Goal: Task Accomplishment & Management: Complete application form

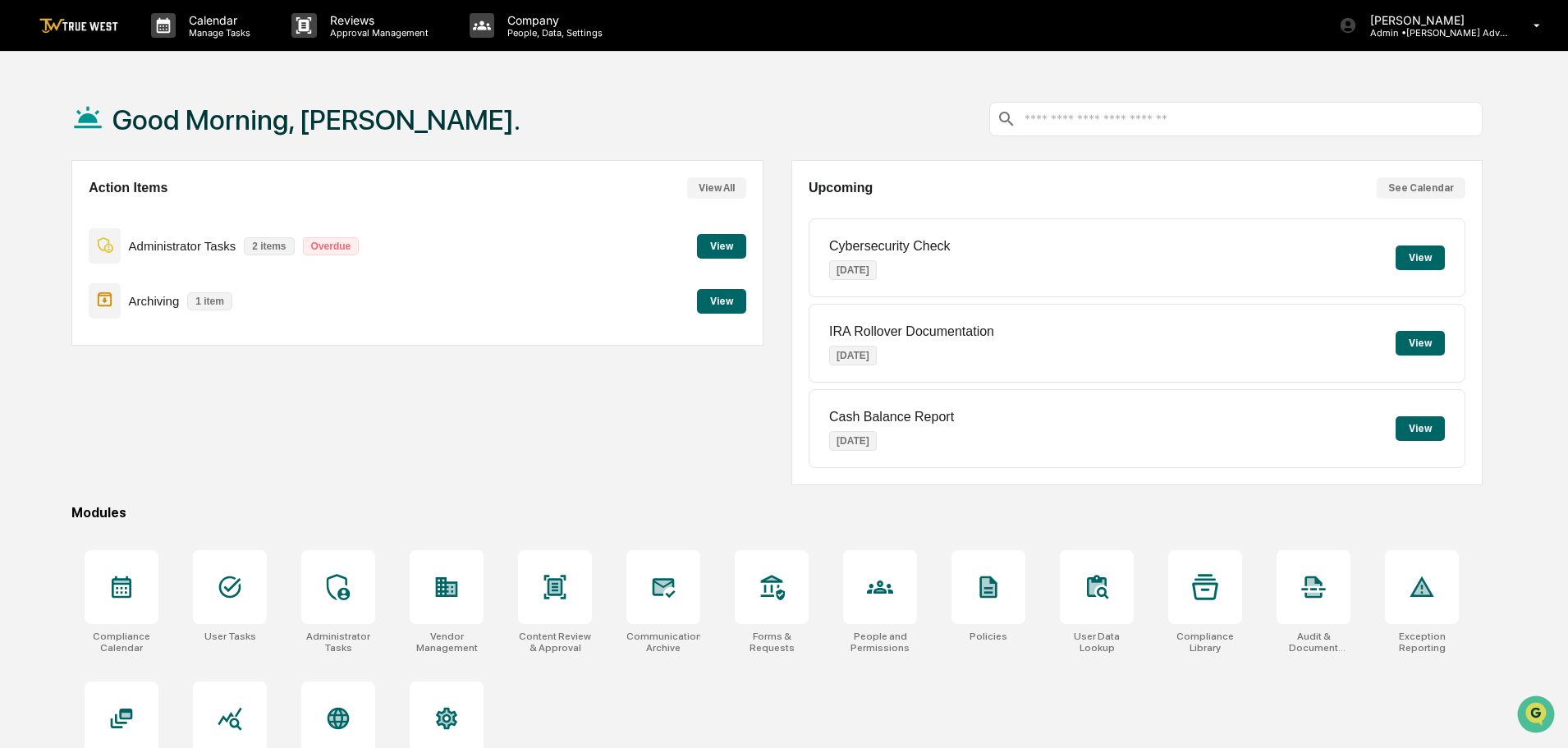
click at [711, 304] on button "View" at bounding box center [721, 301] width 49 height 25
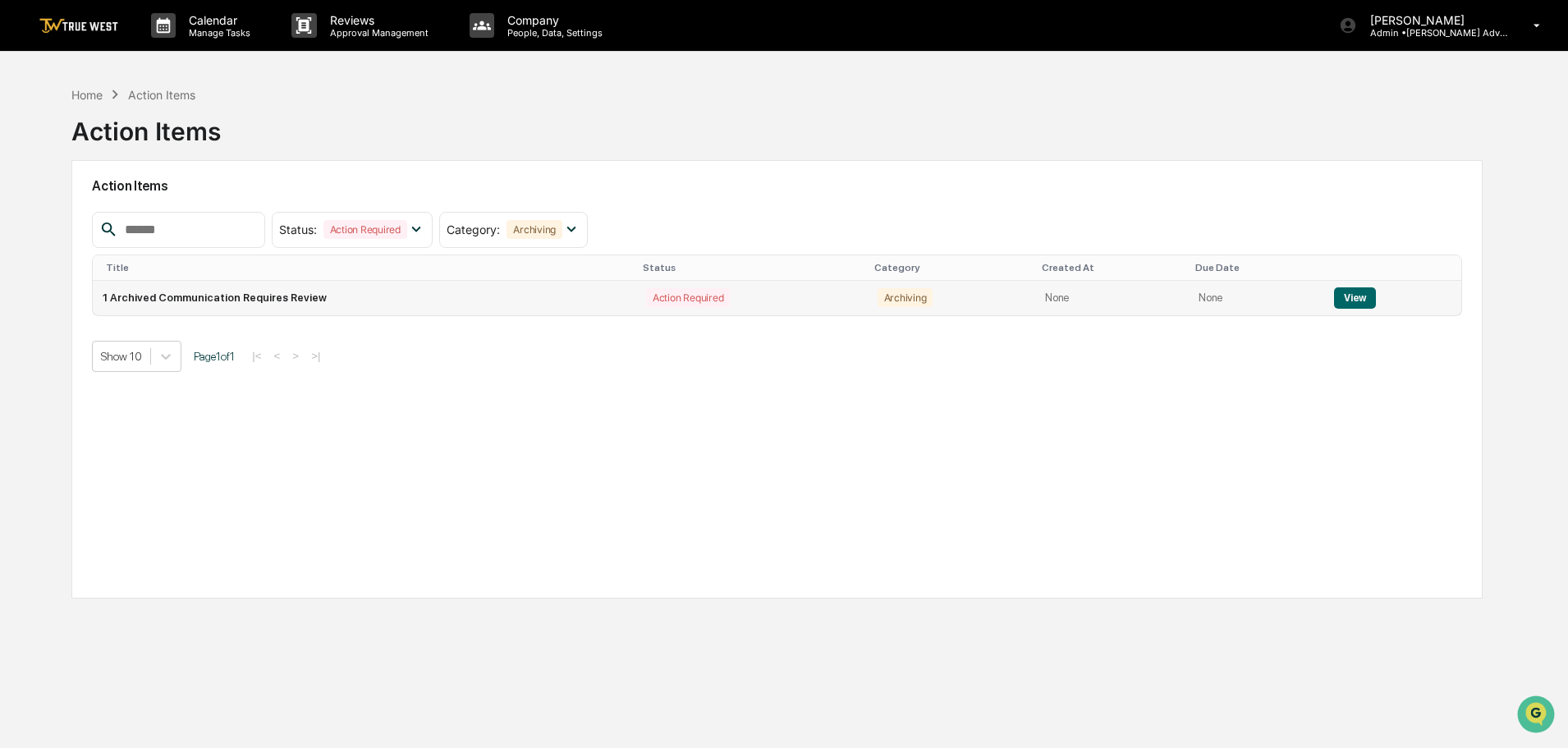
click at [1346, 292] on button "View" at bounding box center [1355, 298] width 42 height 21
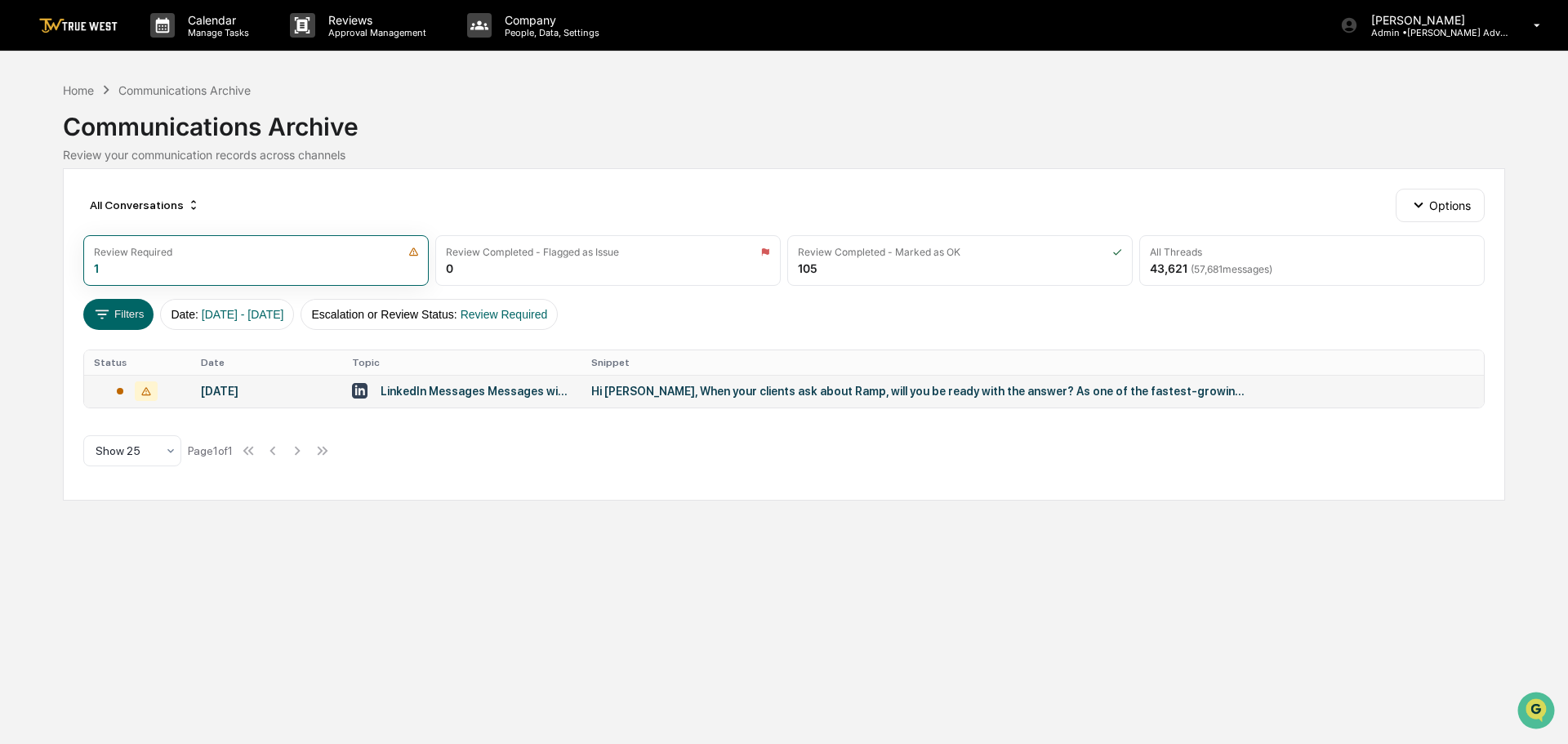
click at [672, 393] on div "Hi Paden, When your clients ask about Ramp, will you be ready with the answer? …" at bounding box center [917, 391] width 653 height 13
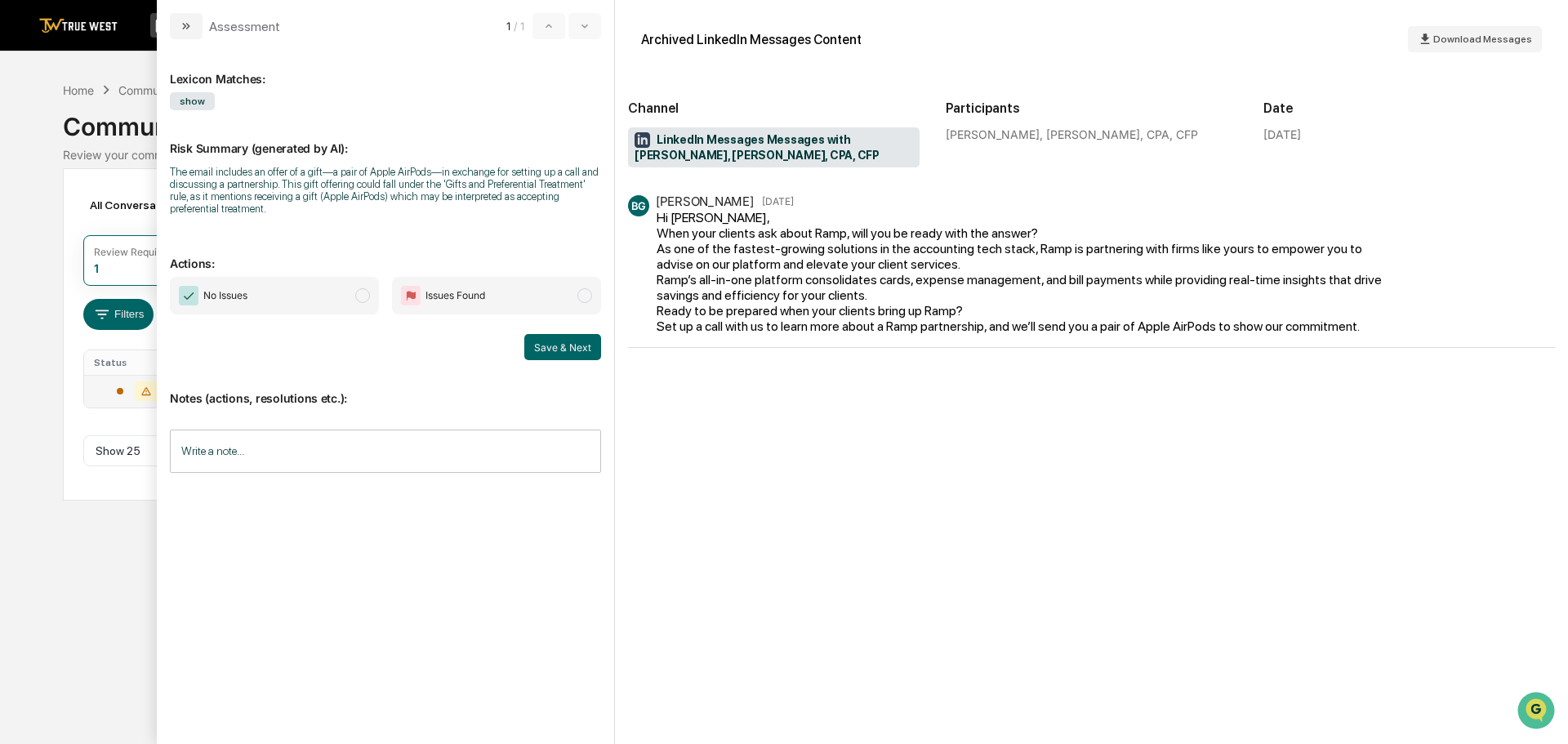
click at [360, 295] on span "modal" at bounding box center [363, 295] width 15 height 15
click at [567, 346] on button "Save & Next" at bounding box center [563, 347] width 76 height 26
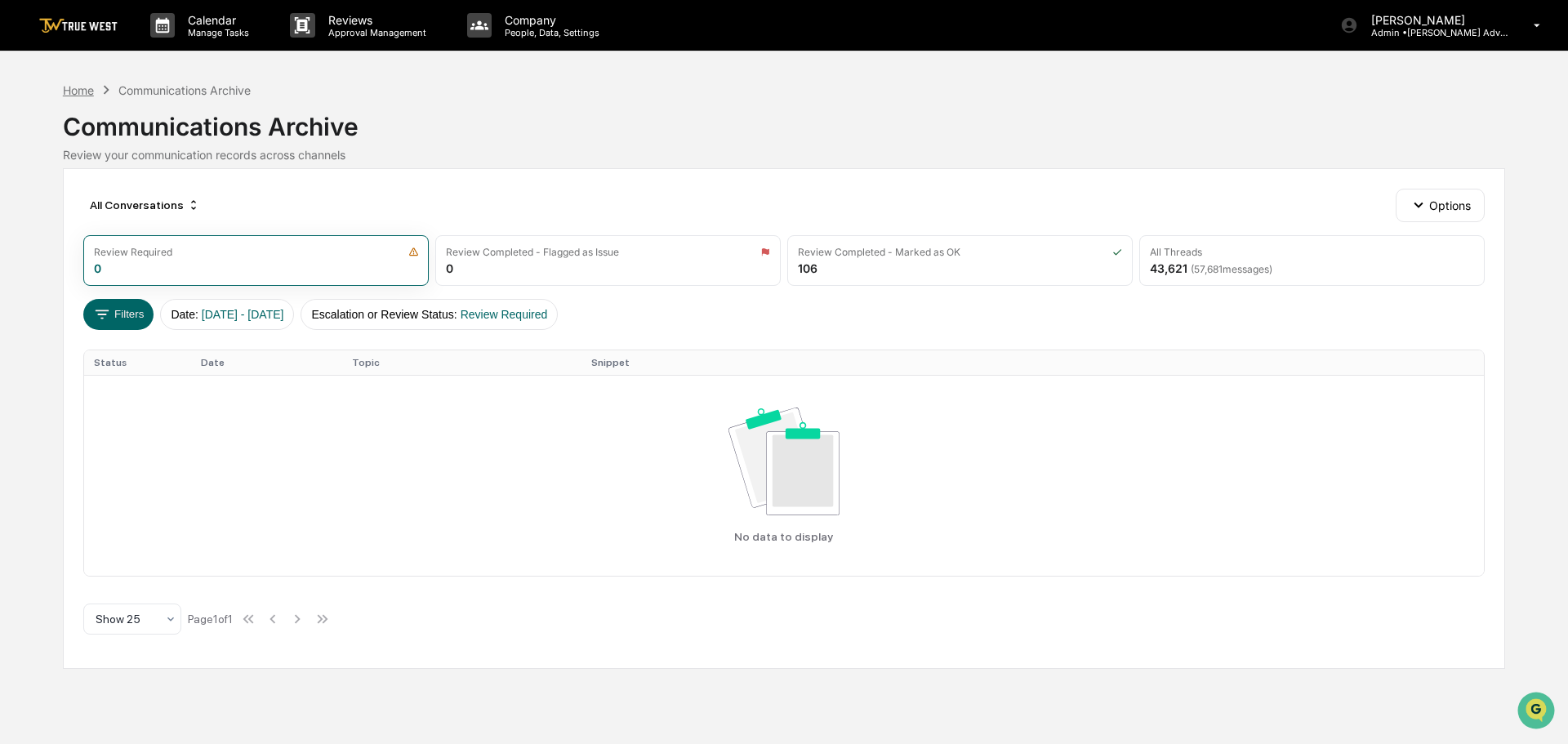
click at [76, 92] on div "Home" at bounding box center [78, 91] width 31 height 14
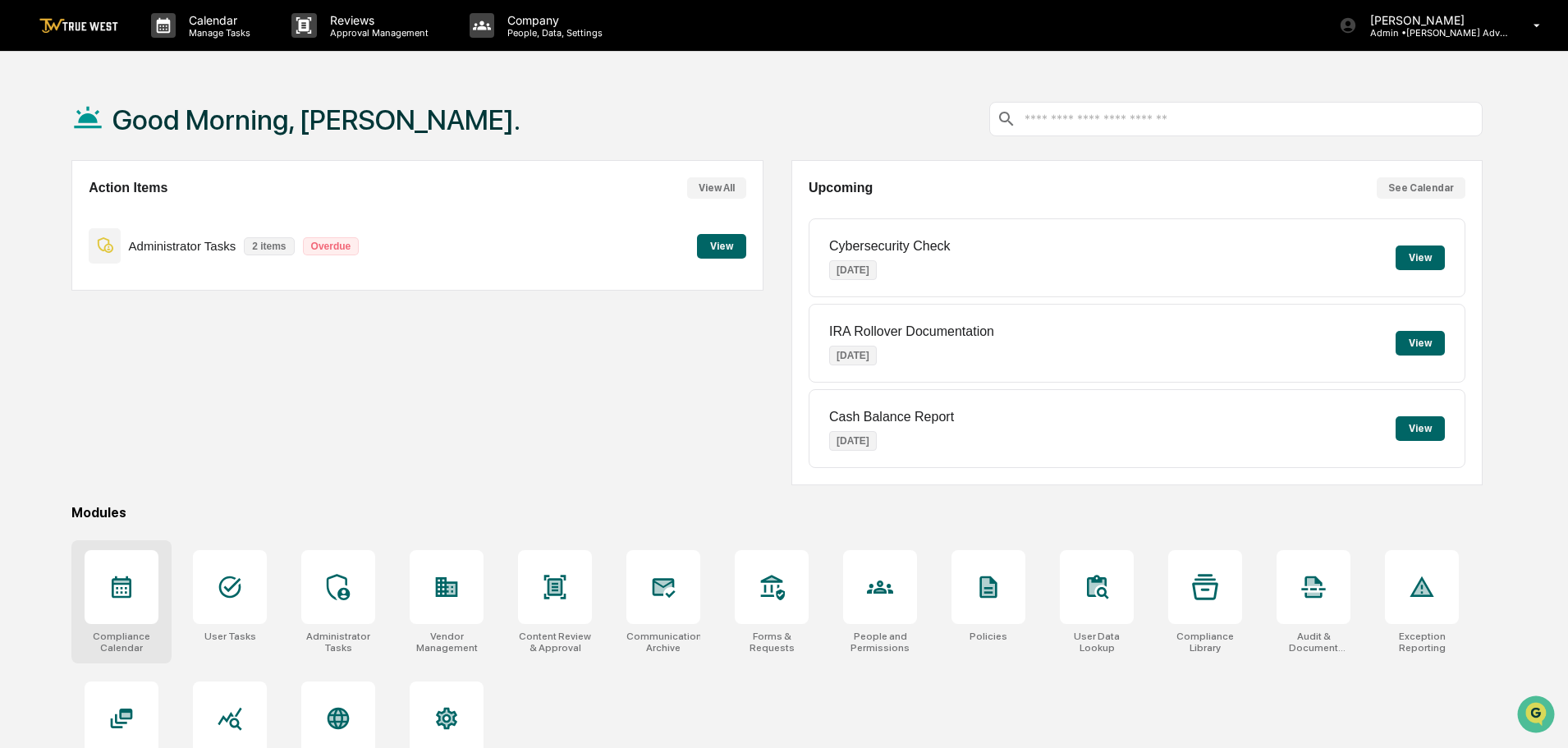
click at [116, 594] on icon at bounding box center [121, 586] width 26 height 26
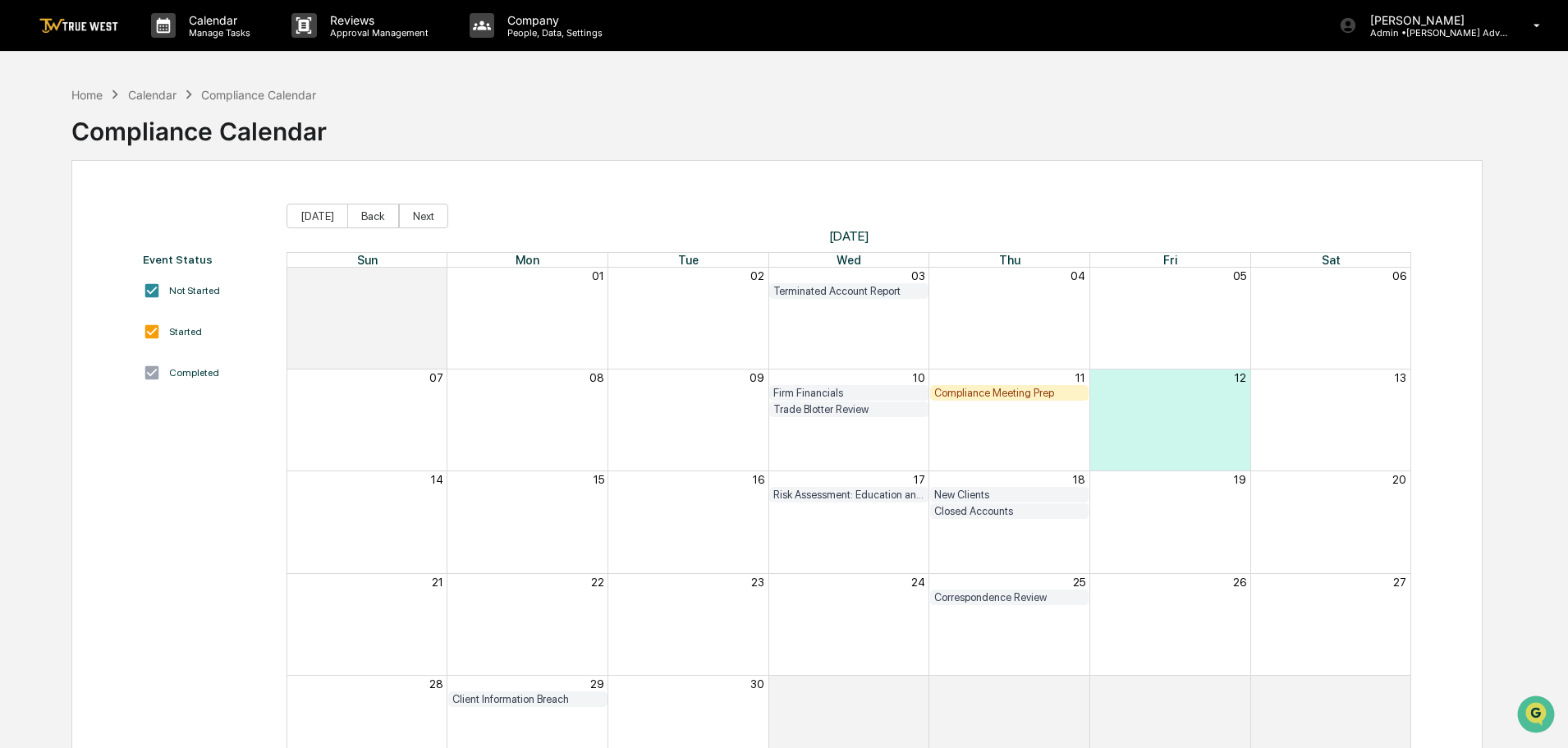
click at [1005, 392] on div "Compliance Meeting Prep" at bounding box center [1009, 393] width 151 height 13
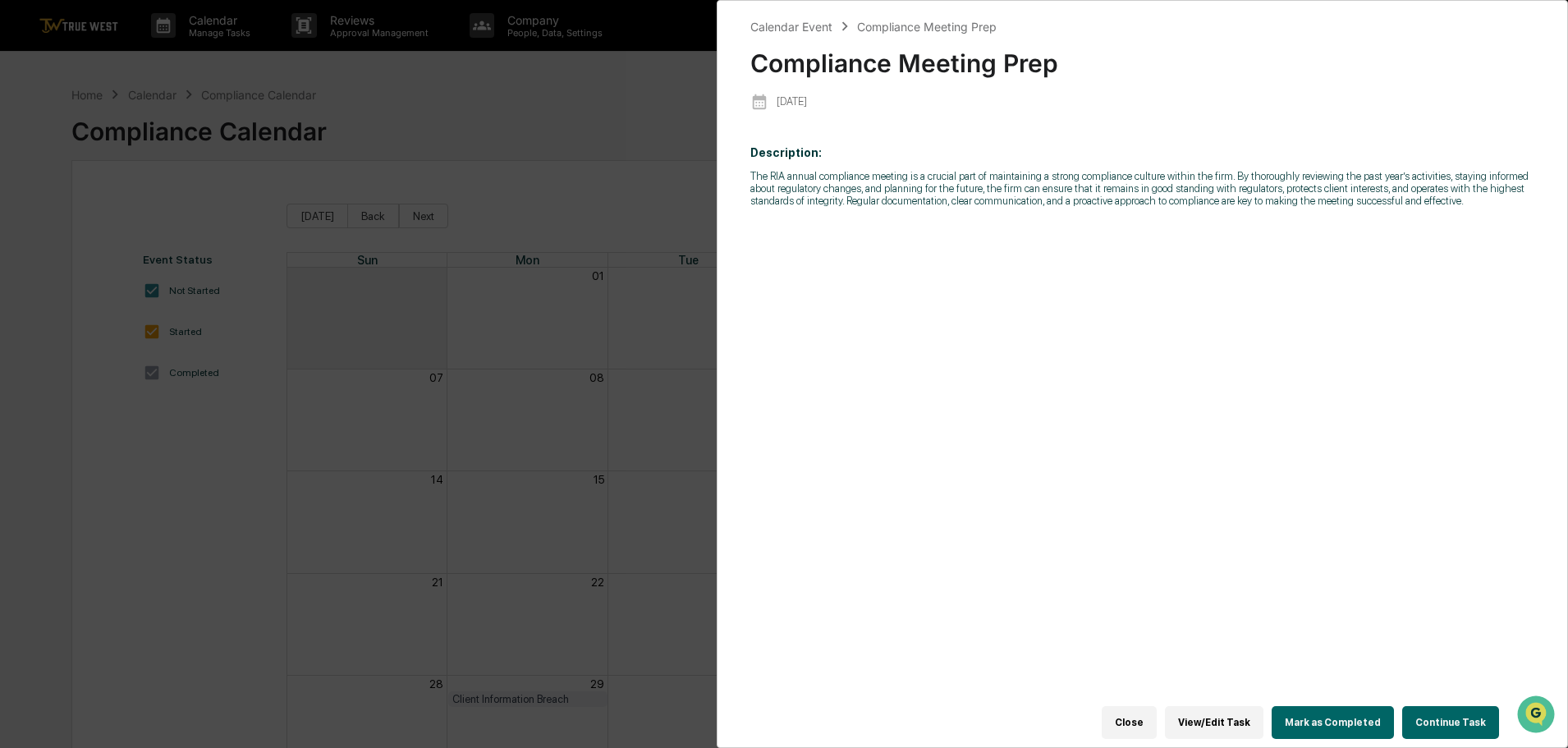
click at [1450, 711] on button "Continue Task" at bounding box center [1451, 722] width 97 height 33
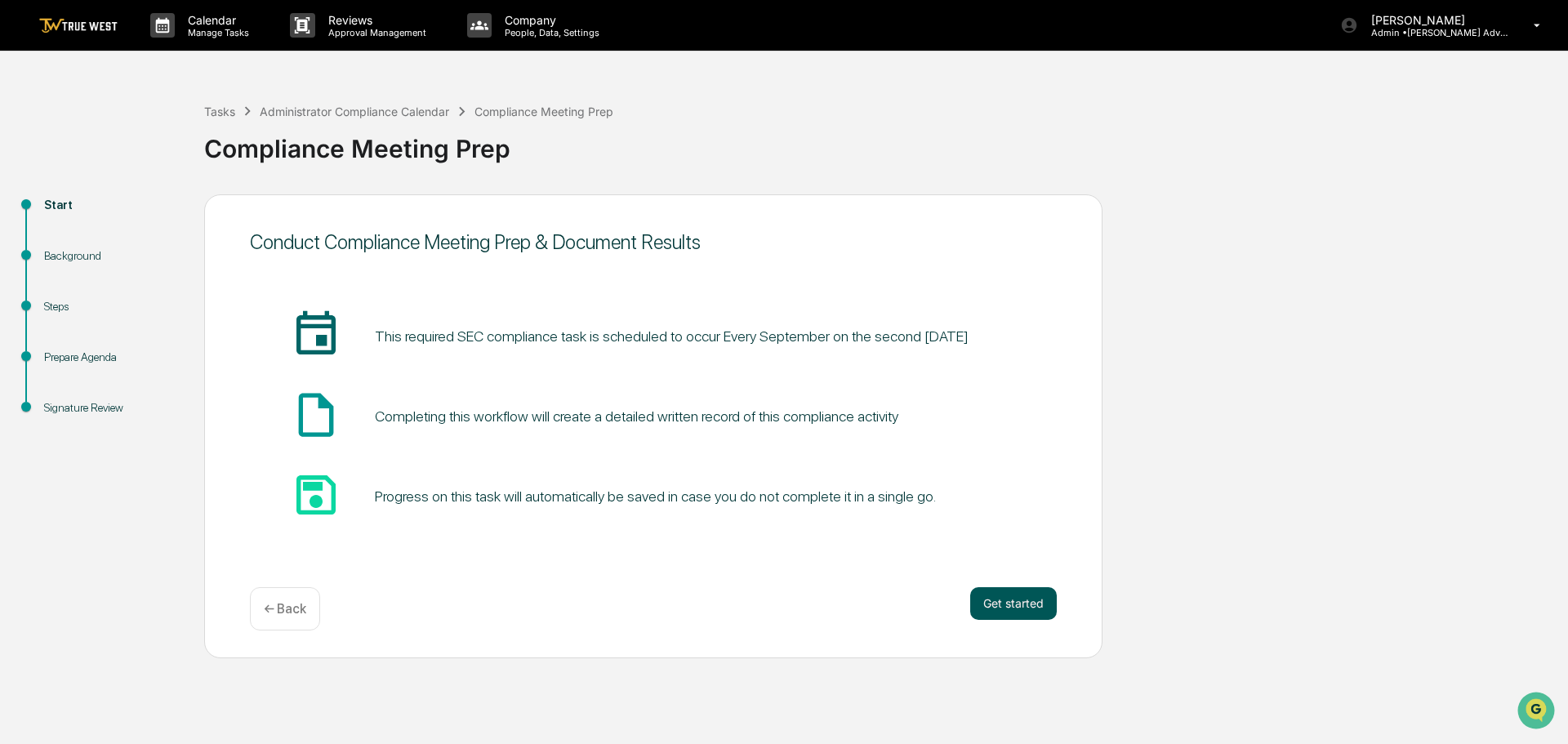
click at [996, 600] on button "Get started" at bounding box center [1012, 603] width 86 height 33
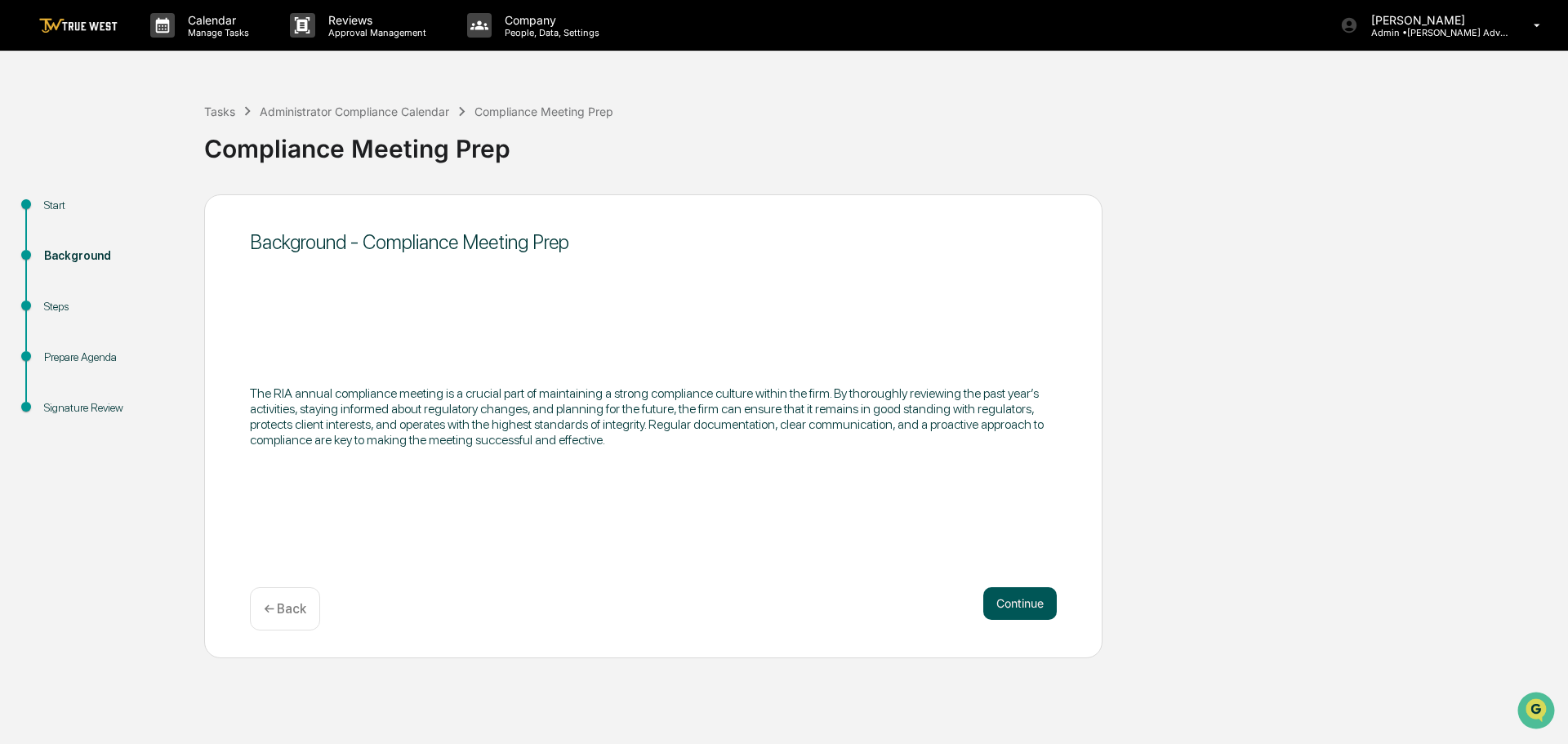
click at [1007, 600] on button "Continue" at bounding box center [1020, 603] width 74 height 33
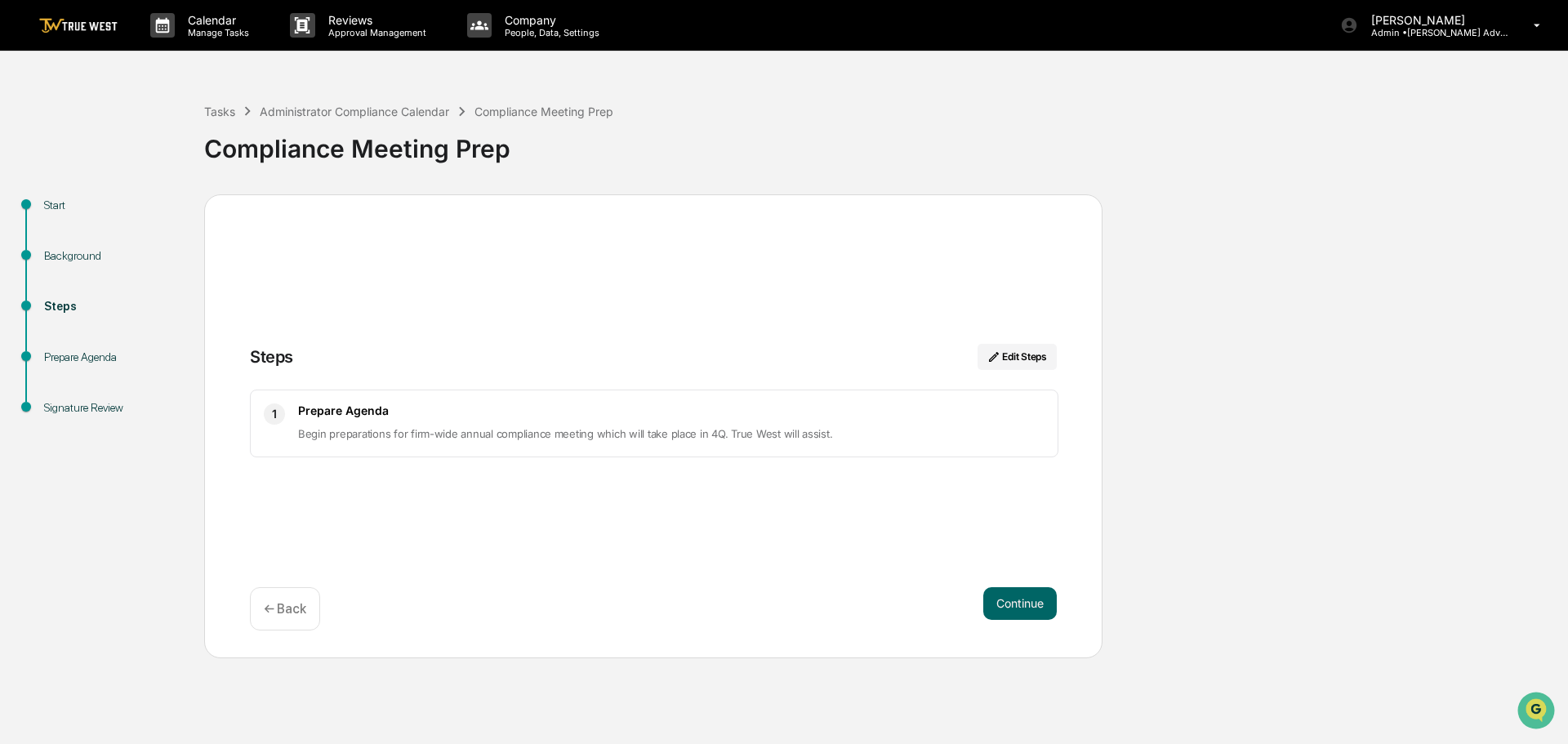
click at [1007, 600] on button "Continue" at bounding box center [1020, 603] width 74 height 33
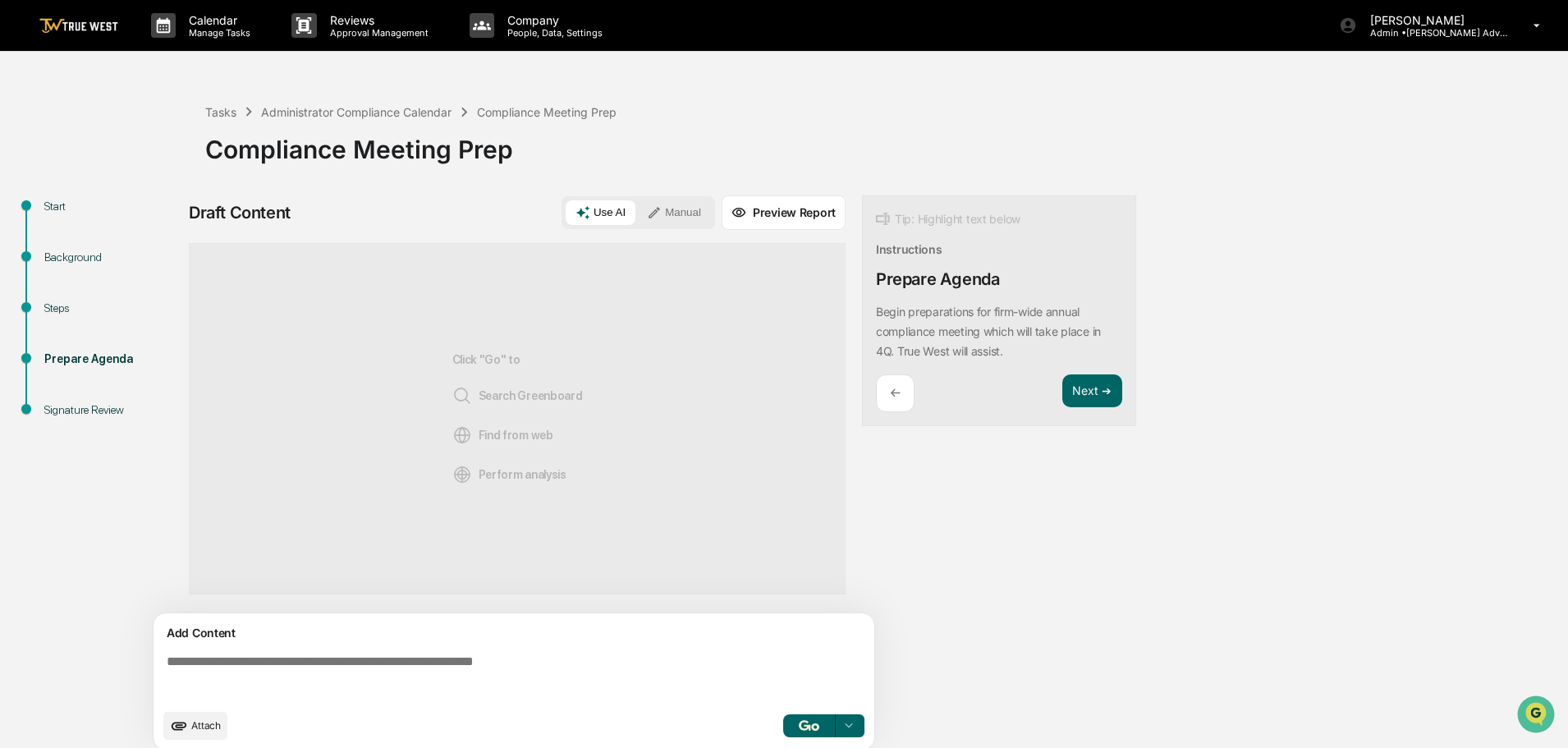
click at [678, 209] on button "Manual" at bounding box center [674, 213] width 74 height 25
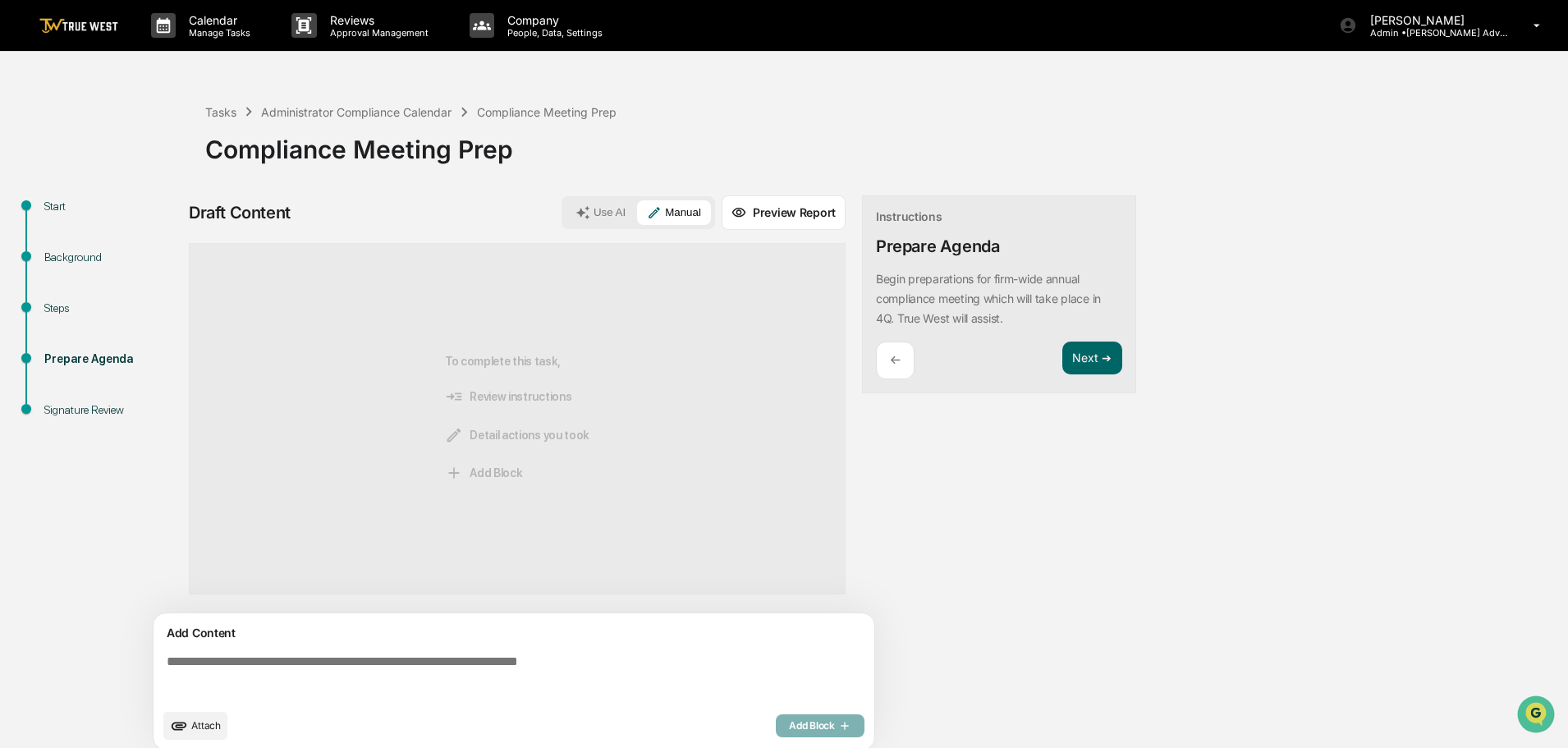
click at [166, 658] on textarea at bounding box center [517, 677] width 714 height 59
paste textarea "**********"
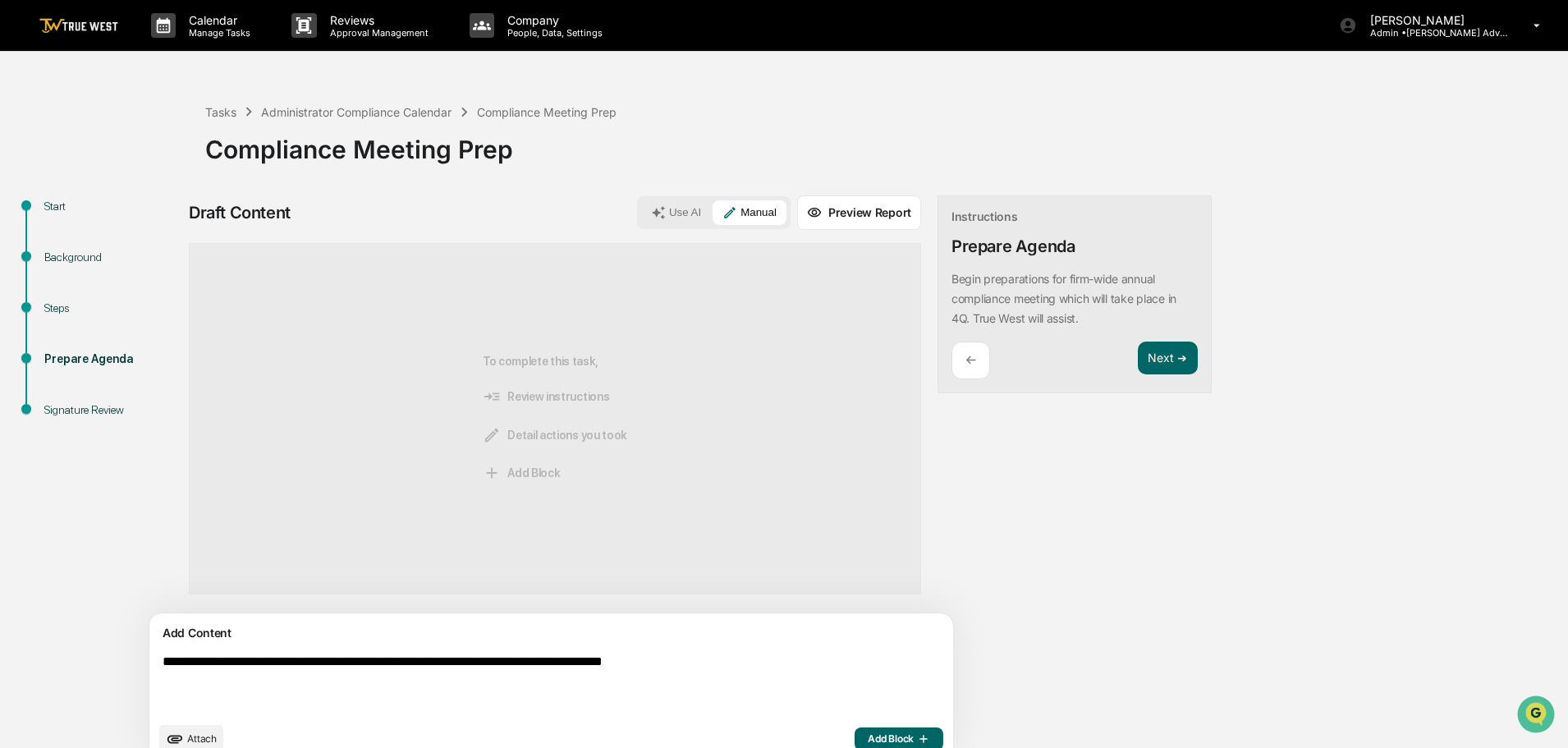
type textarea "**********"
click at [868, 735] on span "Add Block" at bounding box center [899, 738] width 63 height 13
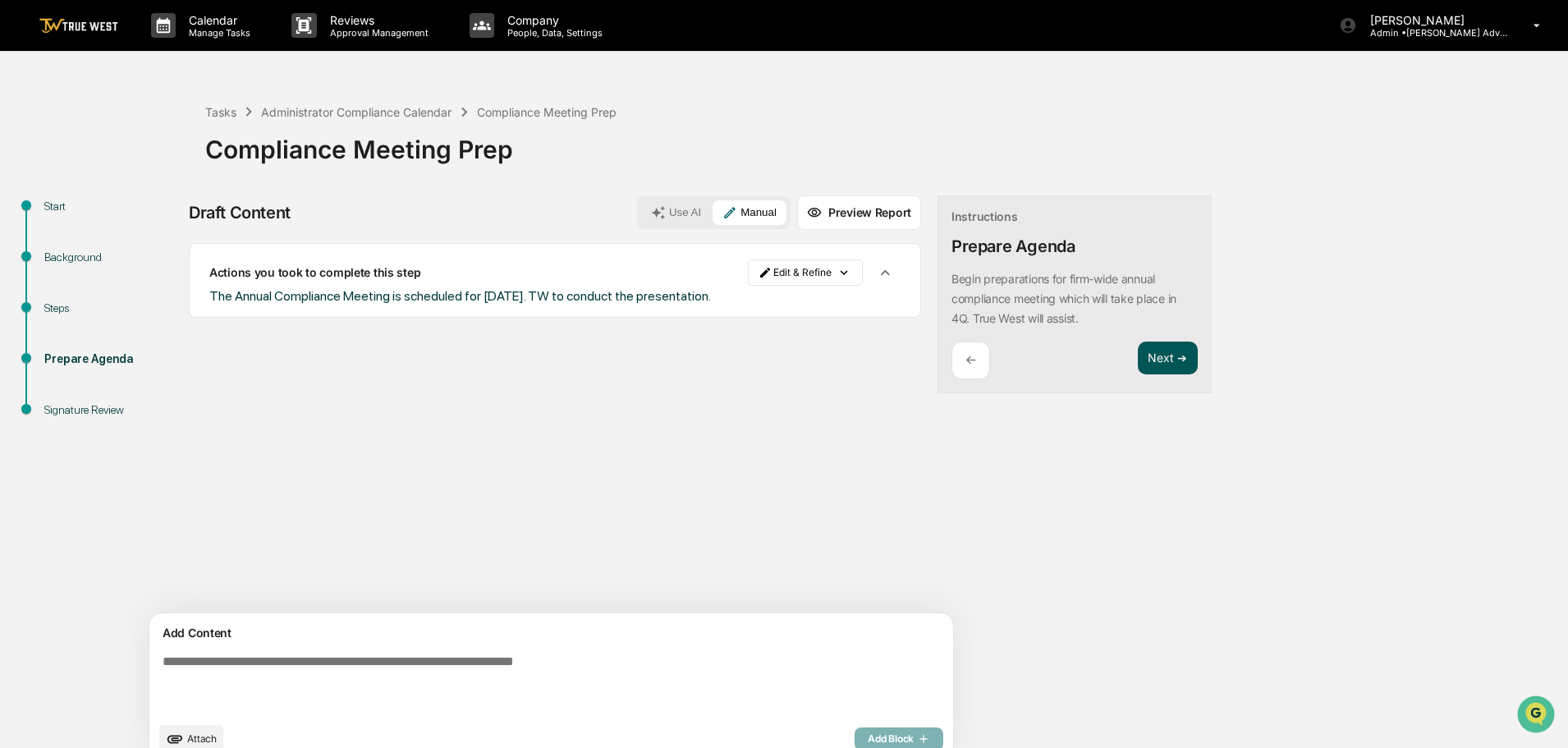
click at [1138, 364] on button "Next ➔" at bounding box center [1168, 358] width 60 height 34
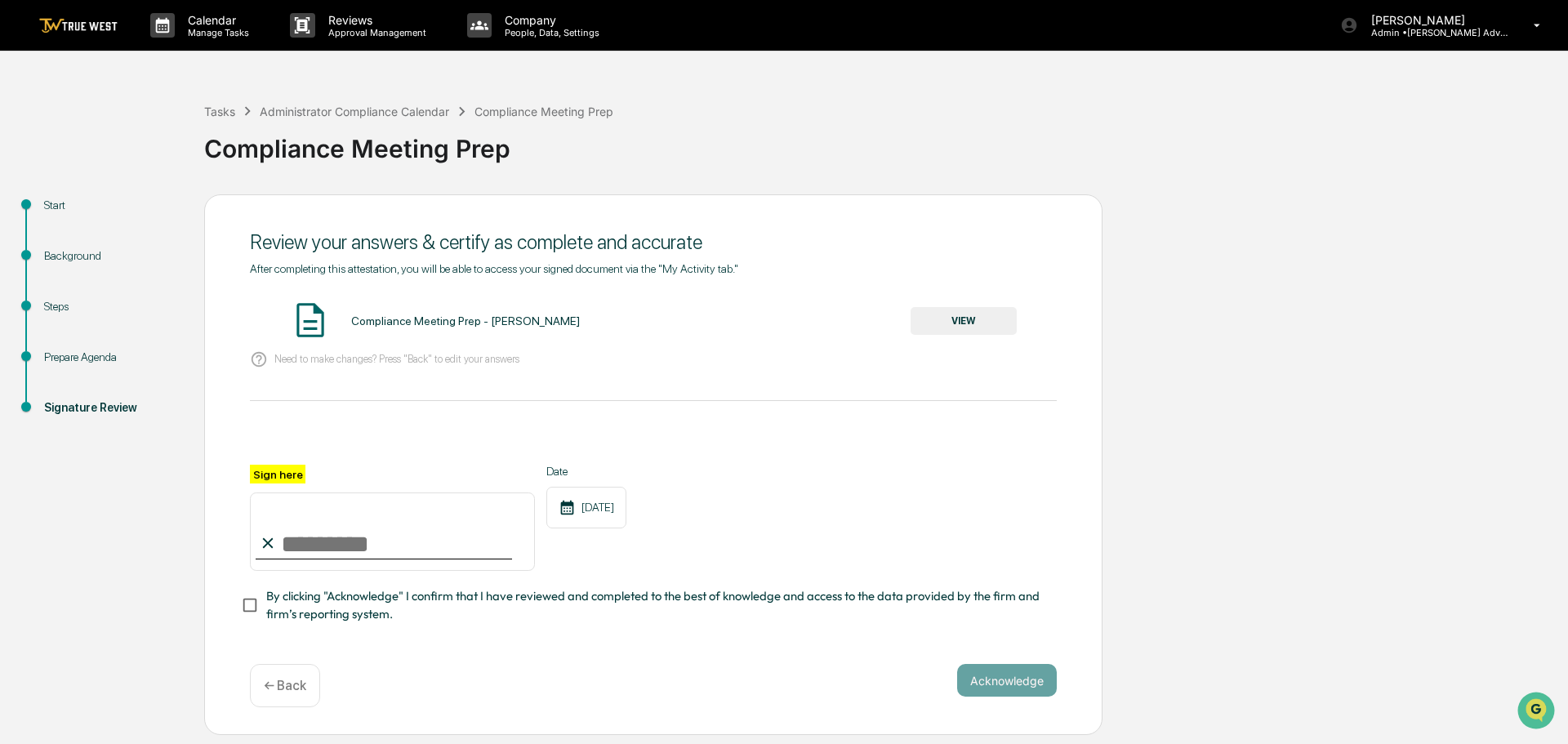
click at [987, 314] on button "VIEW" at bounding box center [963, 320] width 106 height 28
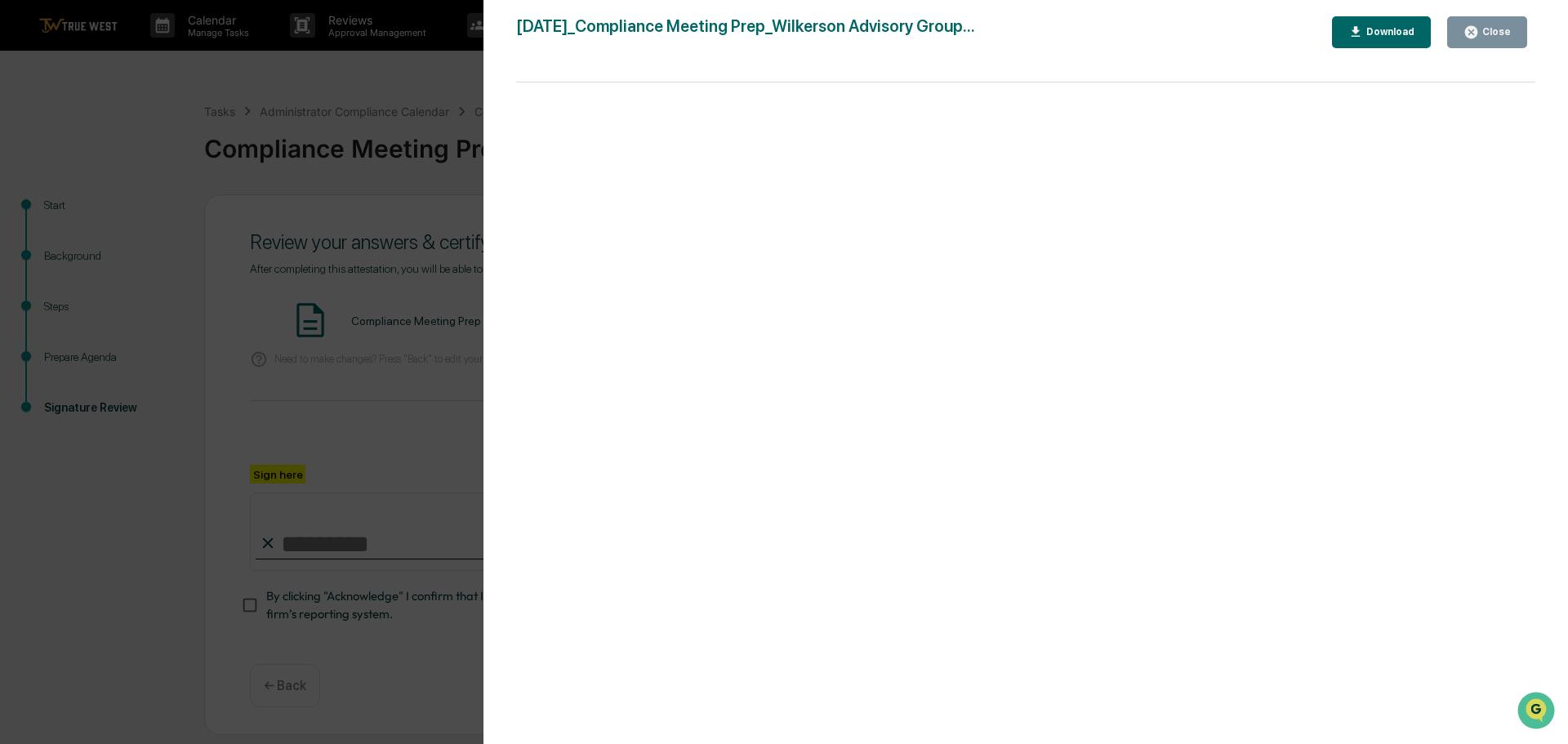
click at [496, 86] on div "Version History [DATE] 03:32 PM [PERSON_NAME] [DATE]_Compliance Meeting Prep_Wi…" at bounding box center [1026, 388] width 1084 height 777
click at [449, 89] on div "Version History [DATE] 03:32 PM [PERSON_NAME] [DATE]_Compliance Meeting Prep_Wi…" at bounding box center [784, 372] width 1568 height 744
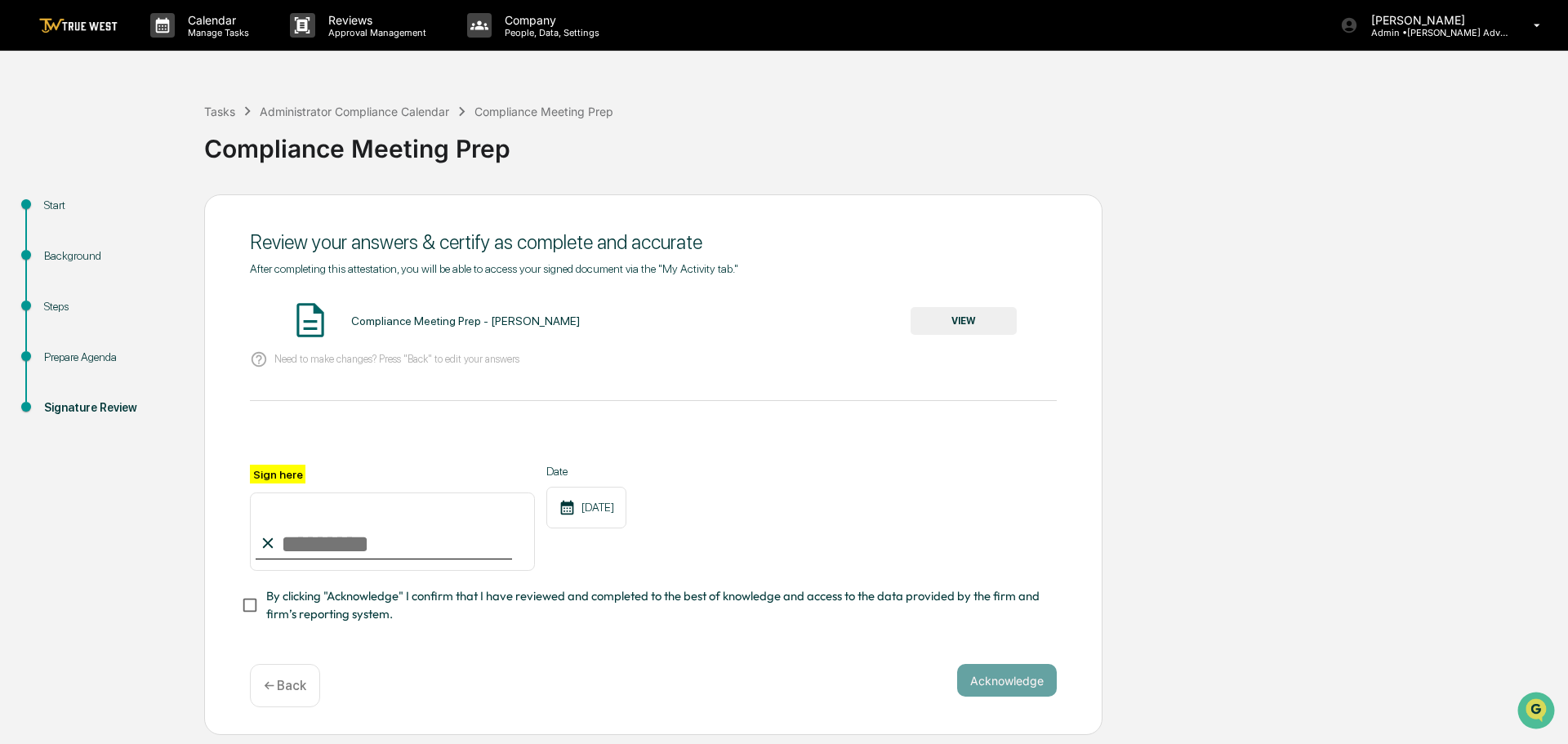
click at [386, 542] on input "Sign here" at bounding box center [392, 532] width 285 height 78
type input "**********"
click at [1026, 679] on button "Acknowledge" at bounding box center [1007, 680] width 100 height 33
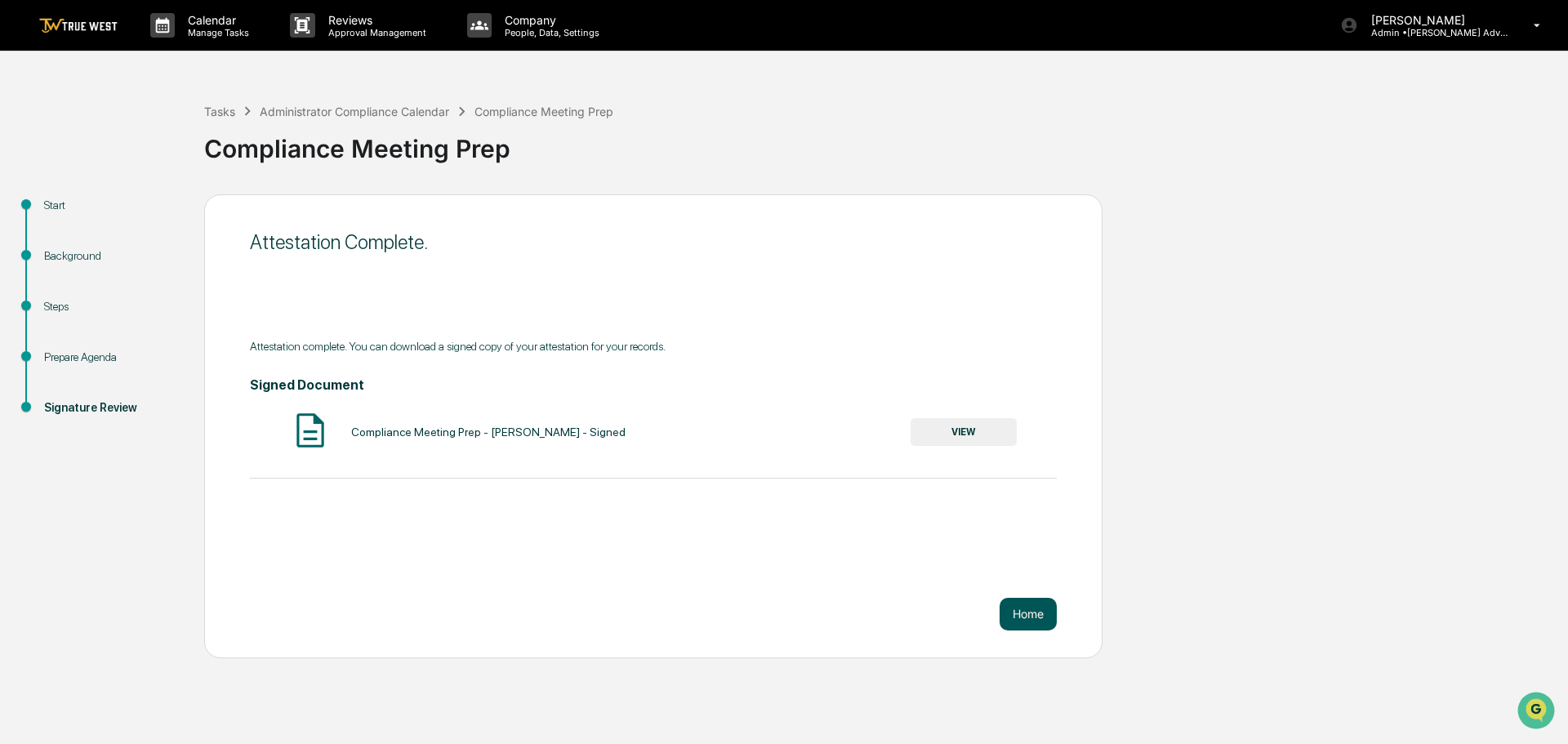
click at [1035, 612] on button "Home" at bounding box center [1028, 613] width 57 height 33
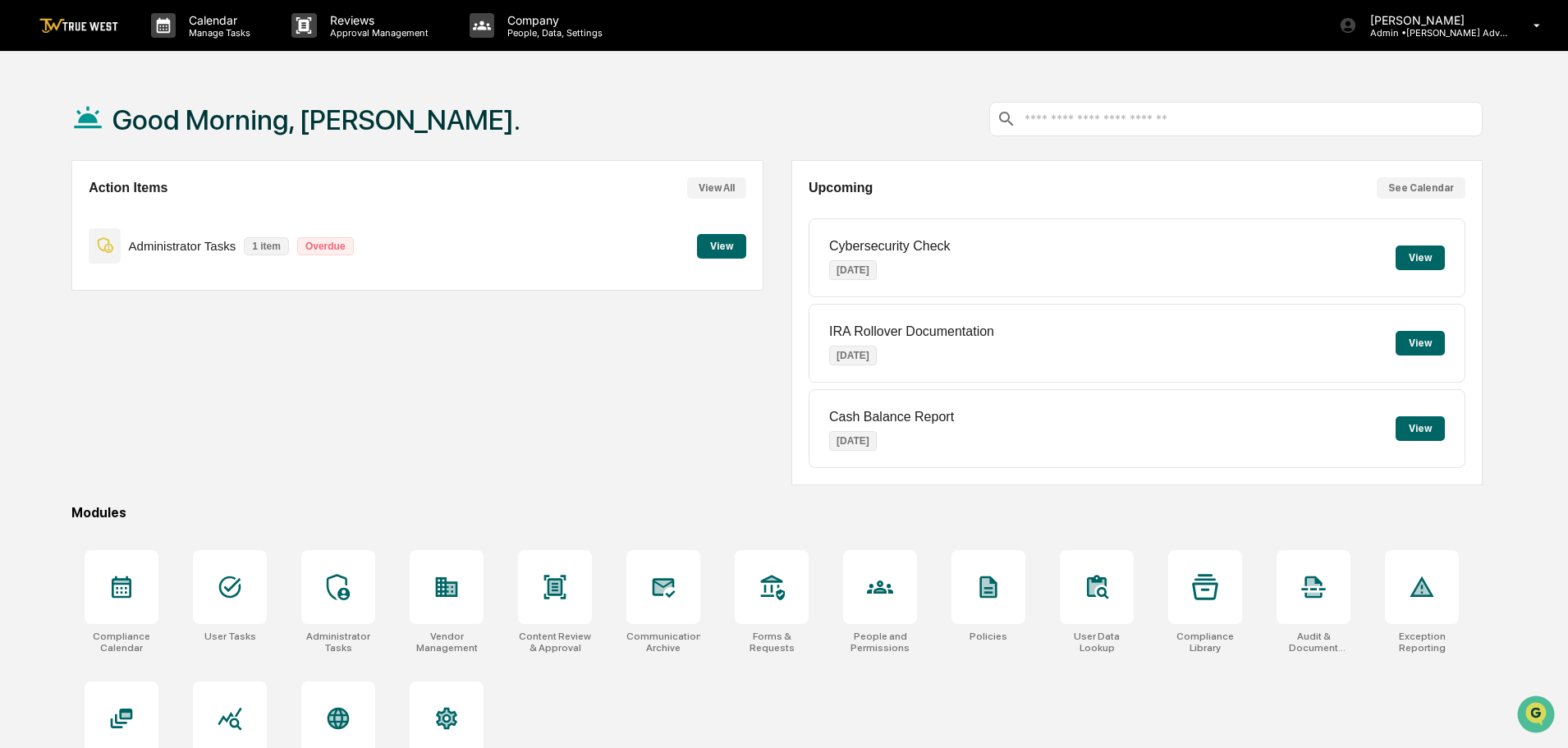
click at [727, 246] on button "View" at bounding box center [721, 247] width 49 height 25
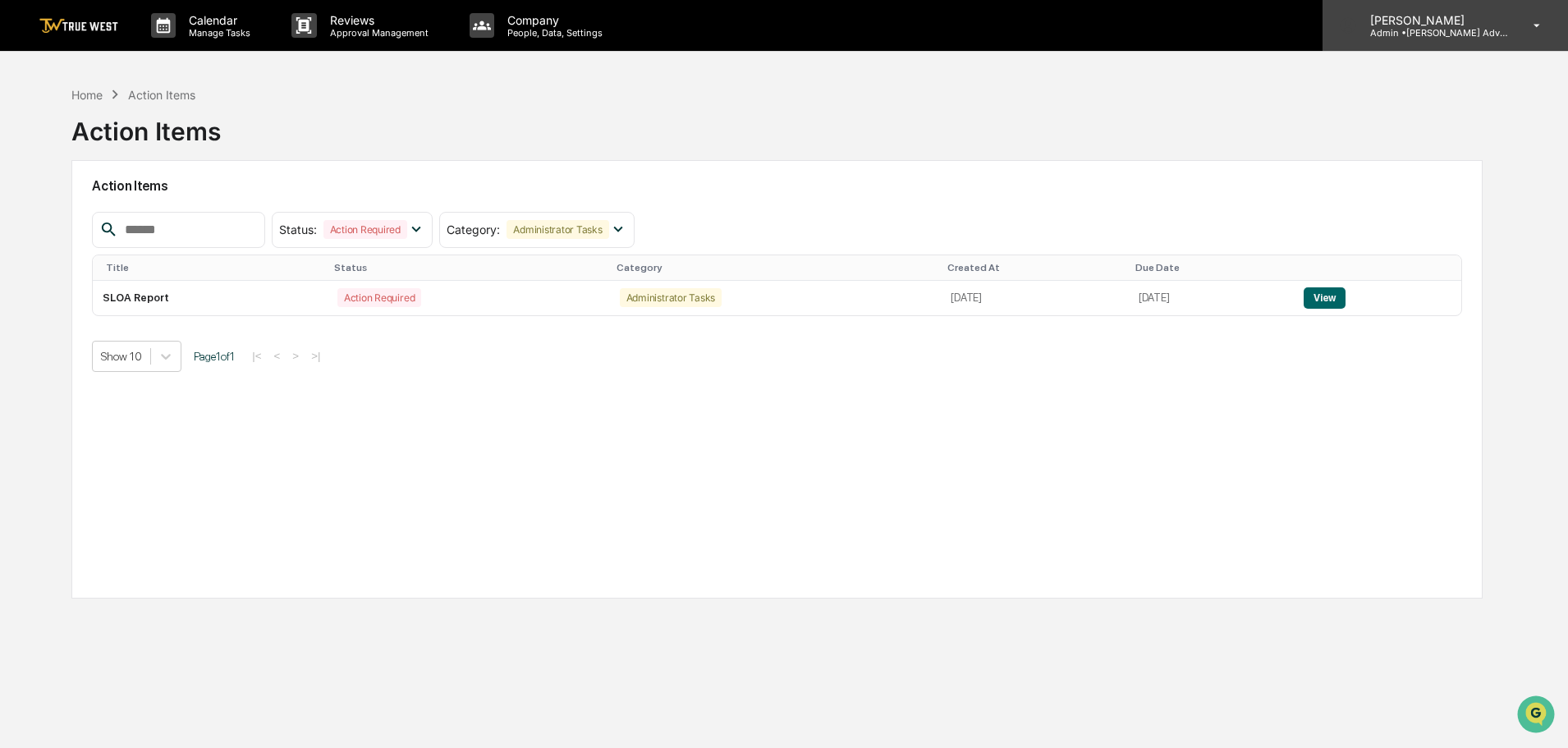
click at [1444, 33] on p "Admin • [PERSON_NAME] Advisory Group" at bounding box center [1433, 32] width 153 height 12
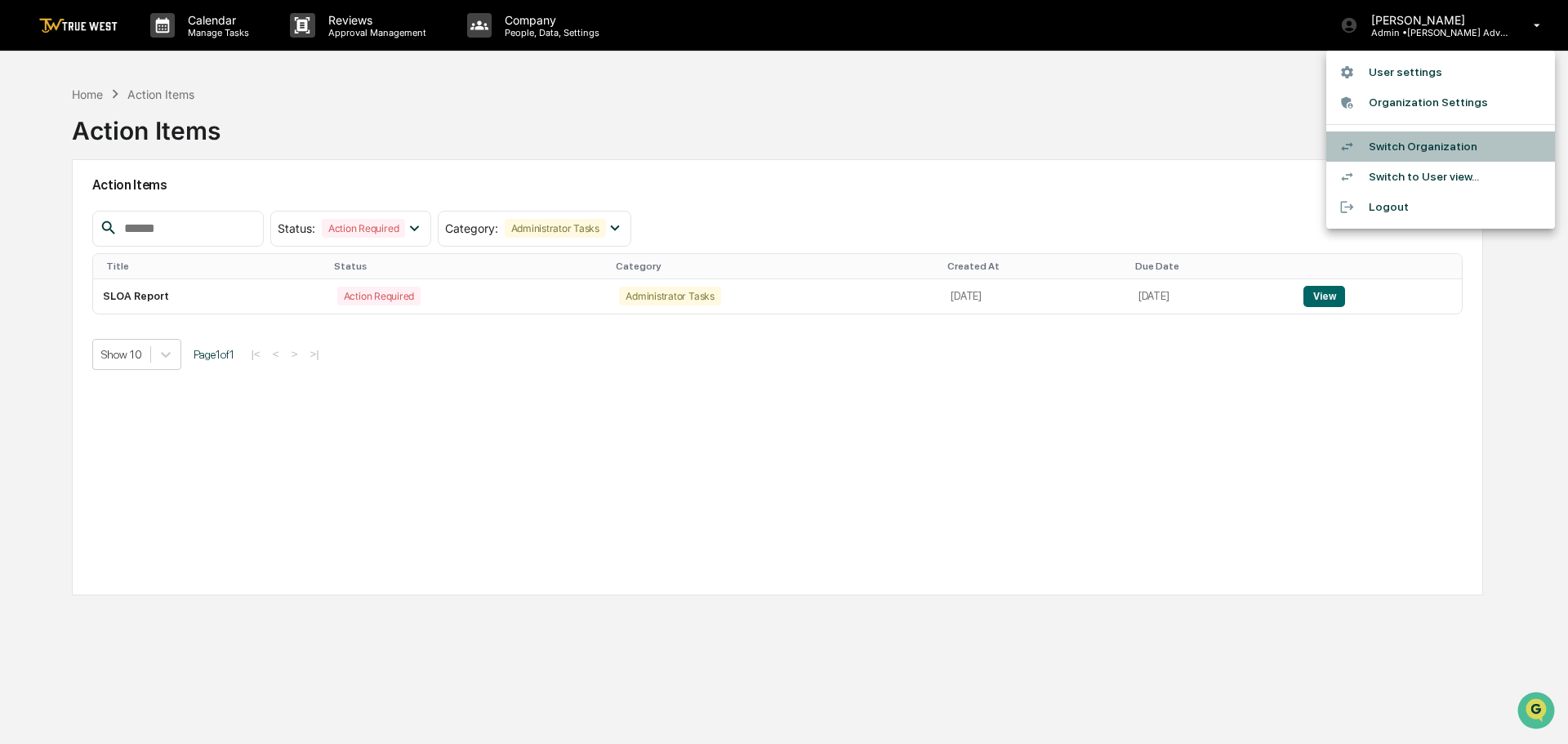
click at [1421, 143] on li "Switch Organization" at bounding box center [1440, 147] width 228 height 30
